Goal: Task Accomplishment & Management: Manage account settings

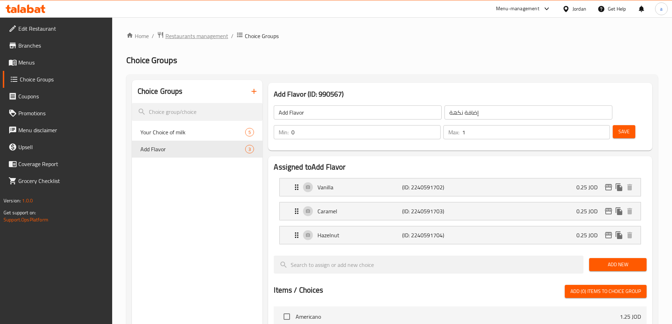
click at [191, 35] on span "Restaurants management" at bounding box center [196, 36] width 63 height 8
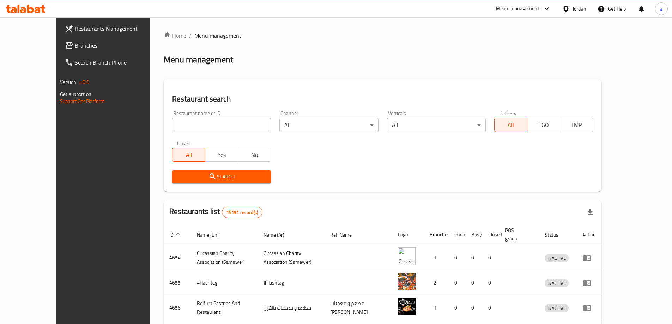
click at [75, 43] on span "Branches" at bounding box center [119, 45] width 88 height 8
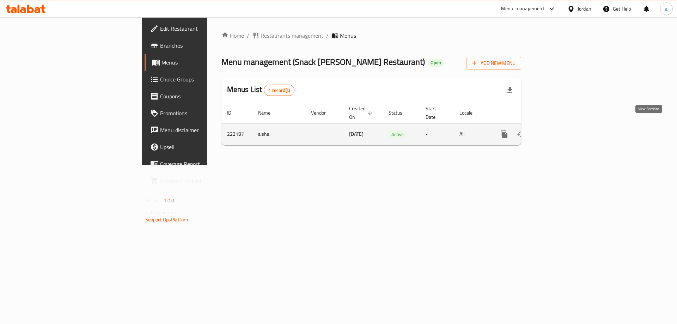
click at [559, 130] on icon "enhanced table" at bounding box center [555, 134] width 8 height 8
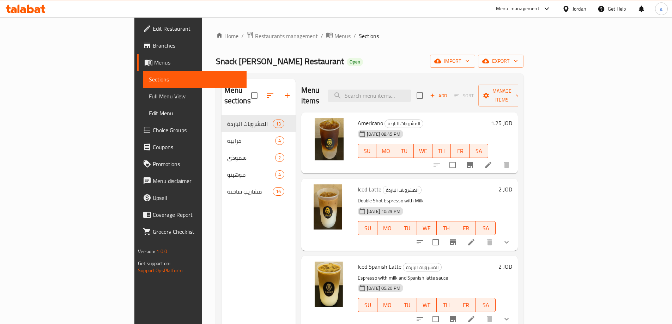
click at [153, 128] on span "Choice Groups" at bounding box center [197, 130] width 88 height 8
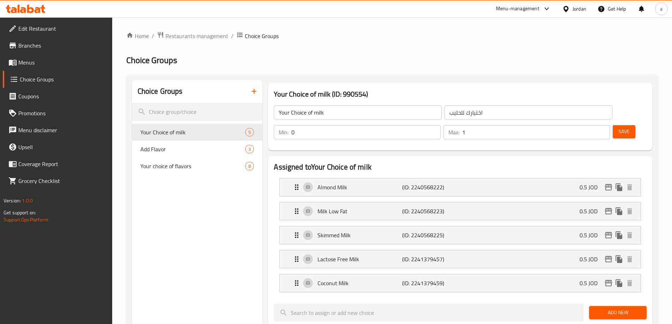
click at [440, 47] on div "Home / Restaurants management / Choice Groups Choice Groups Choice Groups Your …" at bounding box center [392, 320] width 532 height 578
click at [401, 68] on div "Home / Restaurants management / Choice Groups Choice Groups Choice Groups Your …" at bounding box center [392, 320] width 532 height 578
click at [410, 28] on div "Home / Restaurants management / Choice Groups Choice Groups Choice Groups Your …" at bounding box center [392, 320] width 560 height 606
click at [205, 38] on span "Restaurants management" at bounding box center [196, 36] width 63 height 8
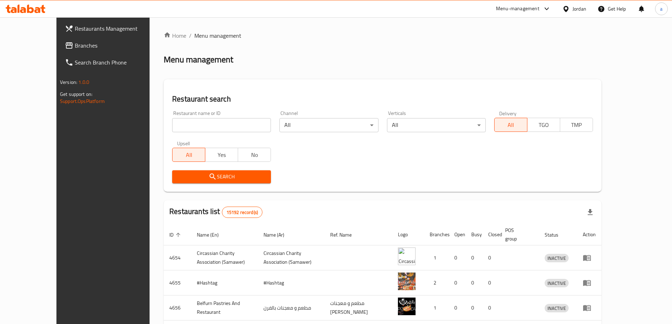
click at [75, 48] on span "Branches" at bounding box center [119, 45] width 88 height 8
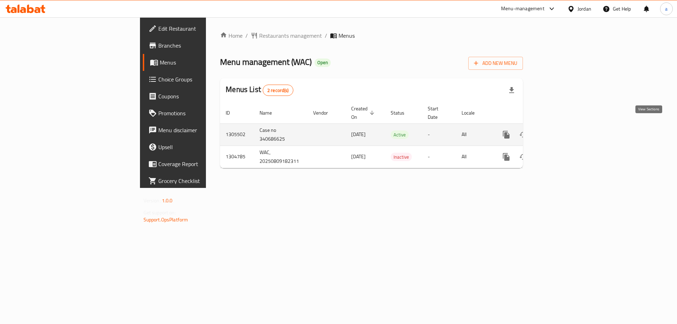
click at [566, 132] on link "enhanced table" at bounding box center [557, 134] width 17 height 17
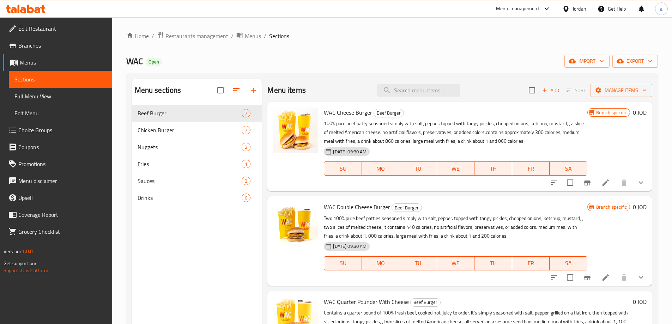
click at [41, 130] on span "Choice Groups" at bounding box center [62, 130] width 88 height 8
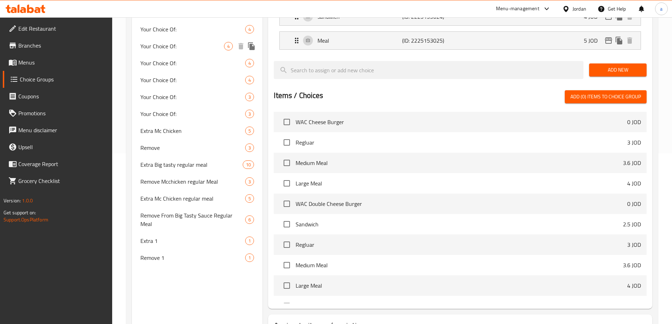
scroll to position [208, 0]
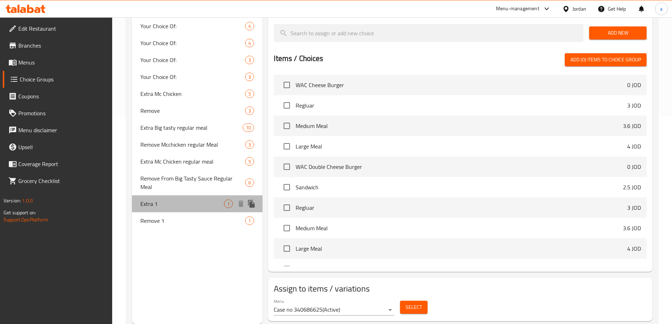
click at [196, 201] on div "Extra 1 1" at bounding box center [197, 203] width 131 height 17
type input "Extra 1"
type input "إضافي 1"
type input "0"
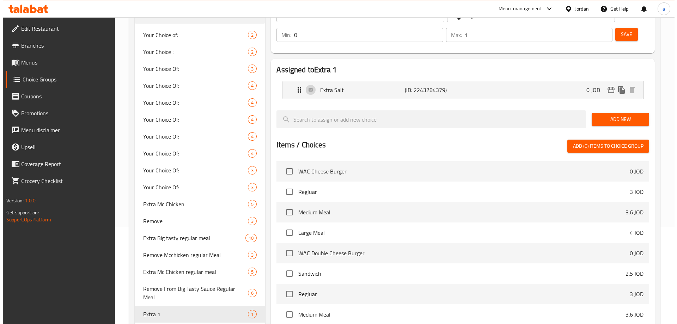
scroll to position [0, 0]
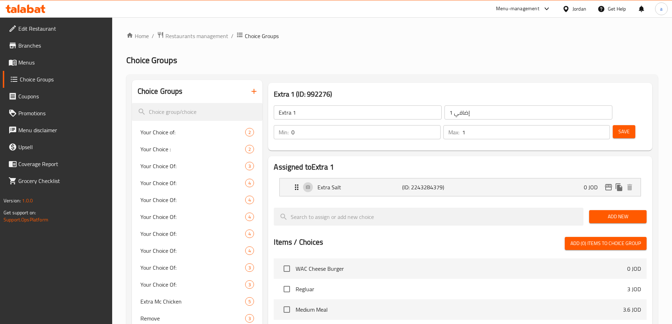
click at [493, 38] on ol "Home / Restaurants management / Choice Groups" at bounding box center [392, 35] width 532 height 9
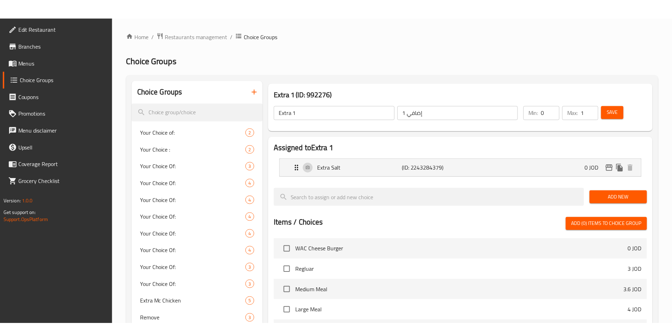
scroll to position [184, 0]
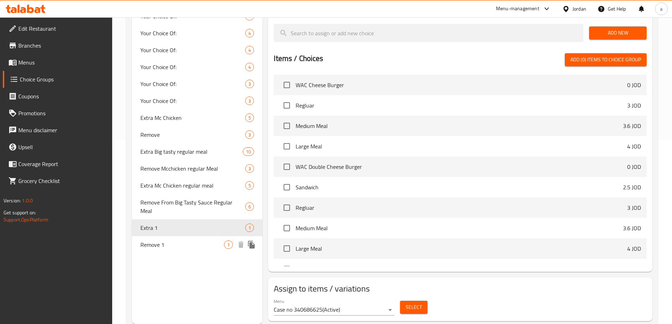
click at [153, 241] on span "Remove 1" at bounding box center [182, 245] width 84 height 8
type input "Remove 1"
type input "إزالة 1"
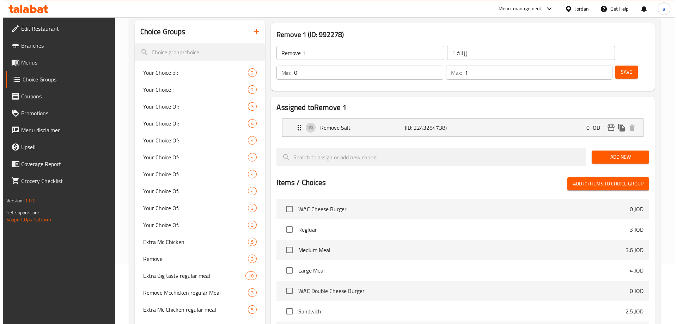
scroll to position [0, 0]
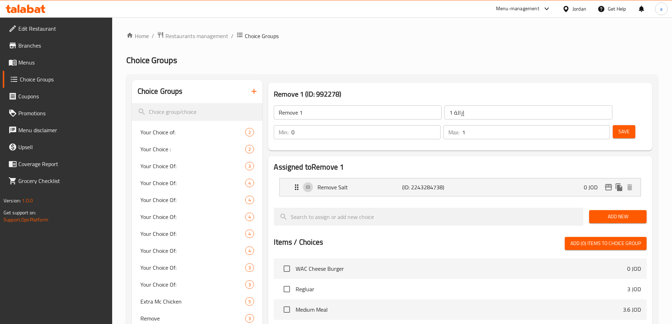
click at [448, 31] on div "Home / Restaurants management / Choice Groups Choice Groups Choice Groups Your …" at bounding box center [392, 272] width 560 height 510
